Goal: Transaction & Acquisition: Book appointment/travel/reservation

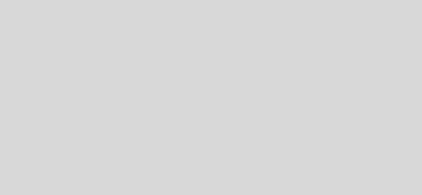
select select "es"
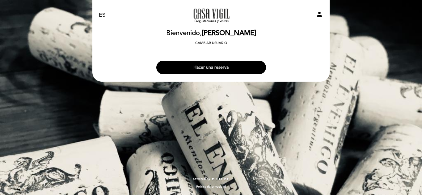
click at [217, 69] on button "Hacer una reserva" at bounding box center [211, 68] width 110 height 14
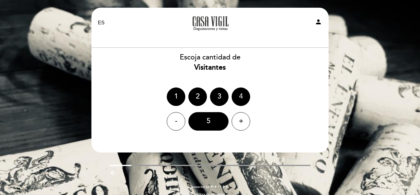
click at [240, 97] on div "4" at bounding box center [241, 97] width 19 height 19
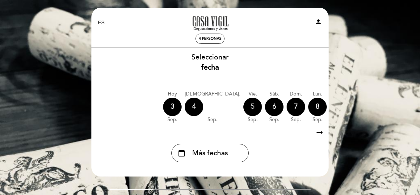
click at [243, 113] on div "5" at bounding box center [252, 107] width 19 height 19
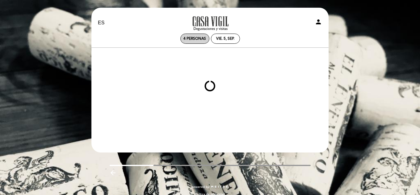
click at [222, 36] on div "vie. 5, sep." at bounding box center [225, 39] width 29 height 10
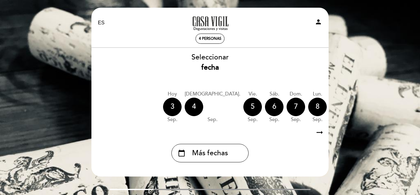
click at [226, 153] on span "Más fechas" at bounding box center [210, 153] width 36 height 10
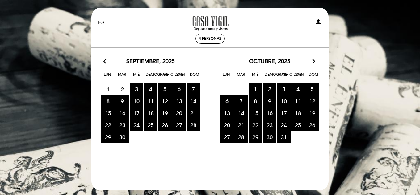
click at [312, 61] on icon "arrow_forward_ios" at bounding box center [314, 62] width 6 height 8
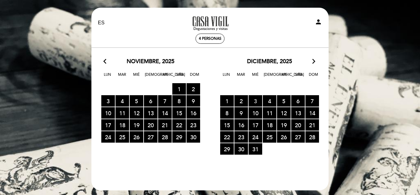
click at [253, 101] on span "3 RESERVAS DISPONIBLES" at bounding box center [256, 100] width 14 height 11
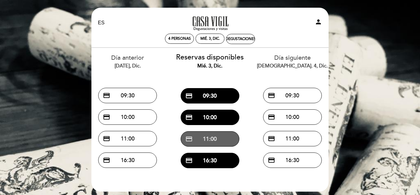
click at [213, 138] on button "credit_card 11:00" at bounding box center [210, 139] width 59 height 15
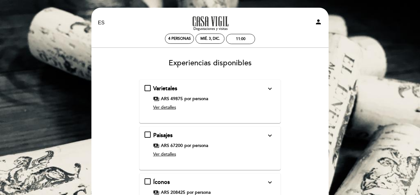
click at [266, 88] on icon "expand_more" at bounding box center [269, 88] width 7 height 7
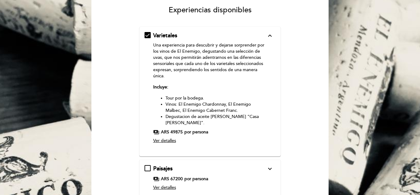
scroll to position [62, 0]
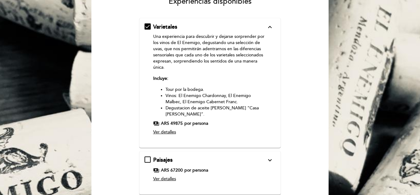
drag, startPoint x: 267, startPoint y: 155, endPoint x: 269, endPoint y: 152, distance: 3.7
click at [267, 157] on icon "expand_more" at bounding box center [269, 160] width 7 height 7
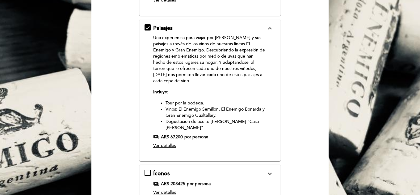
scroll to position [93, 0]
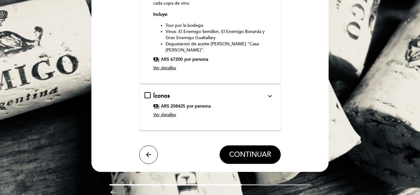
click at [145, 92] on div "Íconos expand_more Una degustación pensada para la exclusividad, en donde a tra…" at bounding box center [209, 106] width 131 height 28
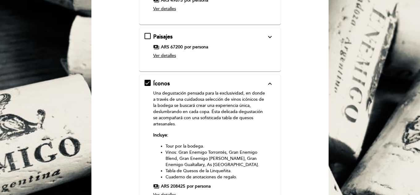
scroll to position [161, 0]
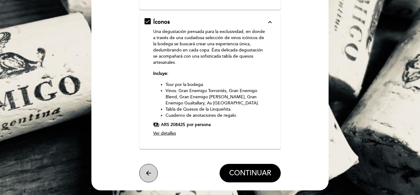
click at [154, 176] on button "arrow_back" at bounding box center [148, 173] width 19 height 19
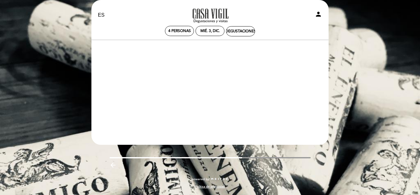
scroll to position [8, 0]
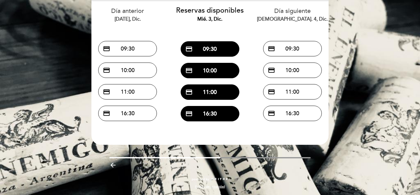
click at [113, 164] on icon "arrow_backward" at bounding box center [112, 165] width 7 height 7
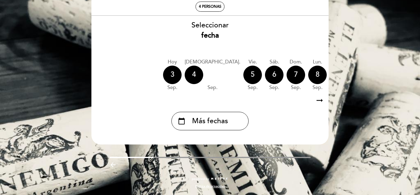
click at [114, 166] on icon "arrow_backward" at bounding box center [112, 164] width 7 height 7
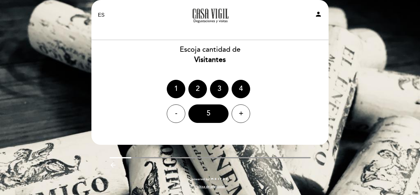
click at [111, 163] on icon "arrow_backward" at bounding box center [112, 165] width 7 height 7
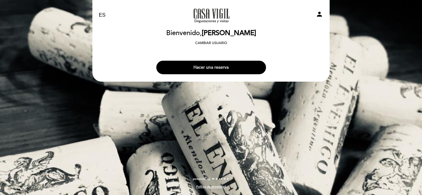
click at [212, 66] on button "Hacer una reserva" at bounding box center [211, 68] width 110 height 14
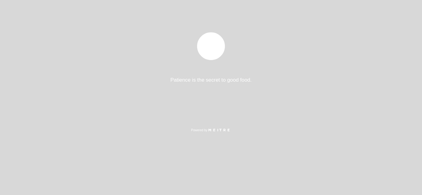
select select "es"
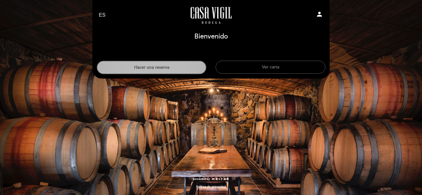
click at [163, 68] on button "Hacer una reserva" at bounding box center [152, 68] width 110 height 14
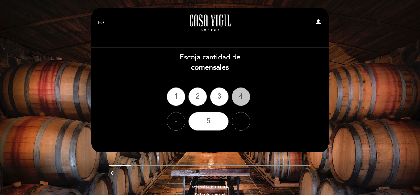
click at [239, 94] on div "4" at bounding box center [241, 97] width 19 height 19
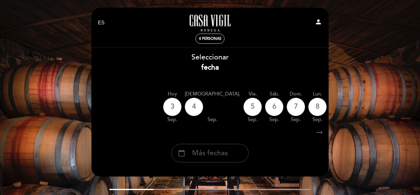
click at [205, 155] on span "Más fechas" at bounding box center [210, 153] width 36 height 10
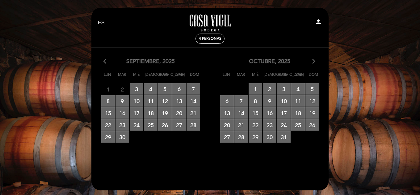
click at [313, 59] on icon "arrow_forward_ios" at bounding box center [314, 62] width 6 height 8
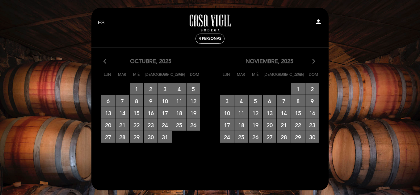
click at [315, 65] on icon "arrow_forward_ios" at bounding box center [314, 62] width 6 height 8
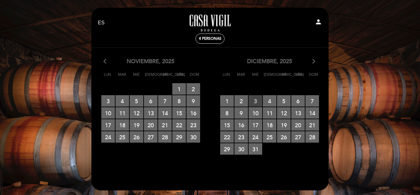
click at [254, 100] on span "3 RESERVAS DISPONIBLES" at bounding box center [256, 100] width 14 height 11
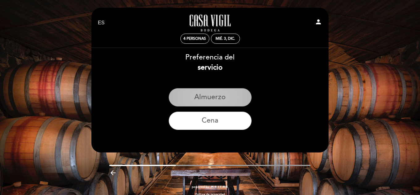
click at [220, 100] on button "Almuerzo" at bounding box center [210, 97] width 83 height 19
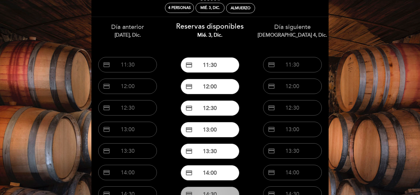
scroll to position [62, 0]
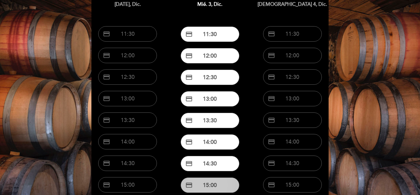
click at [217, 186] on button "credit_card 15:00" at bounding box center [210, 185] width 59 height 15
